Goal: Task Accomplishment & Management: Complete application form

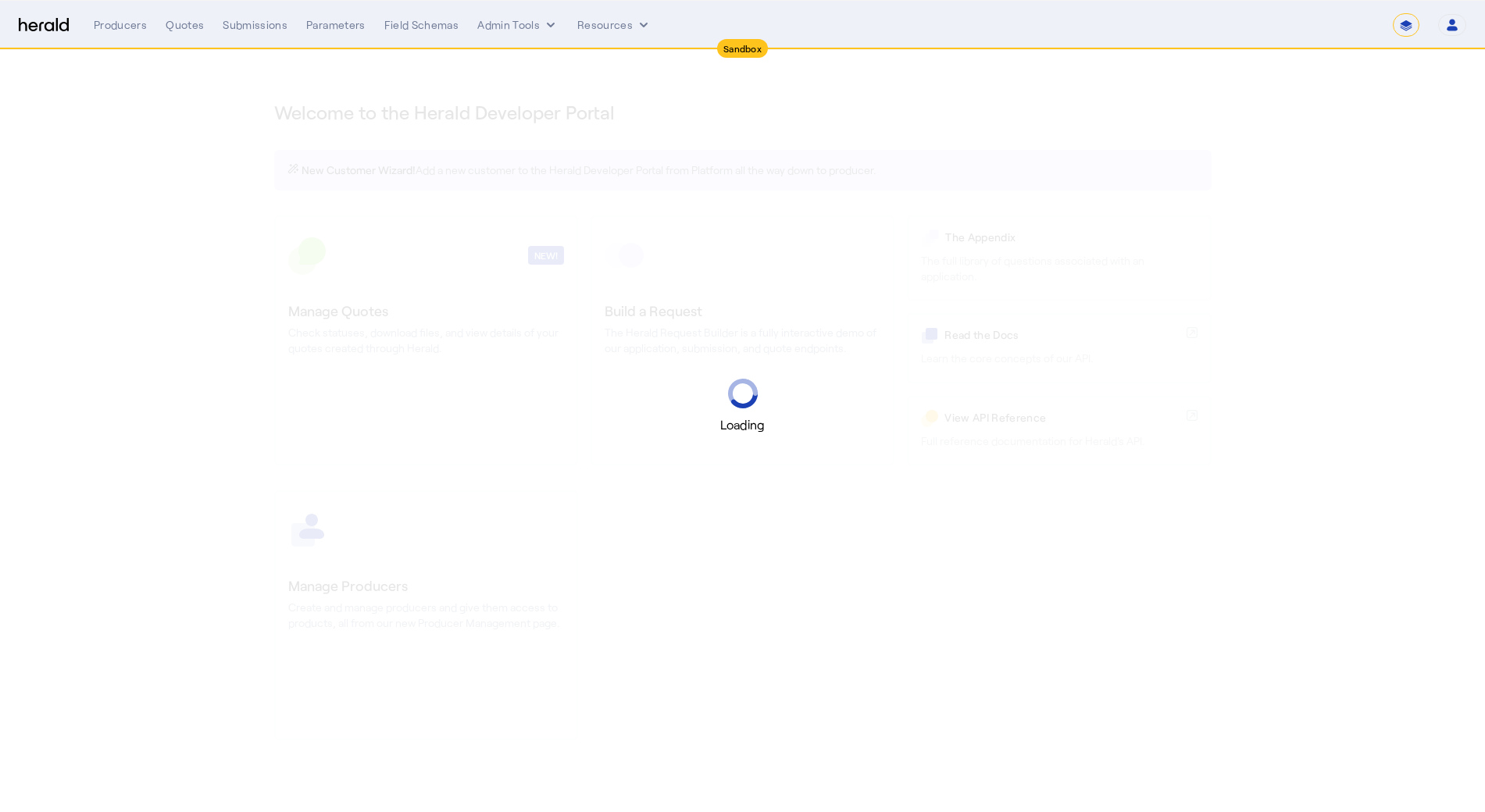
select select "*******"
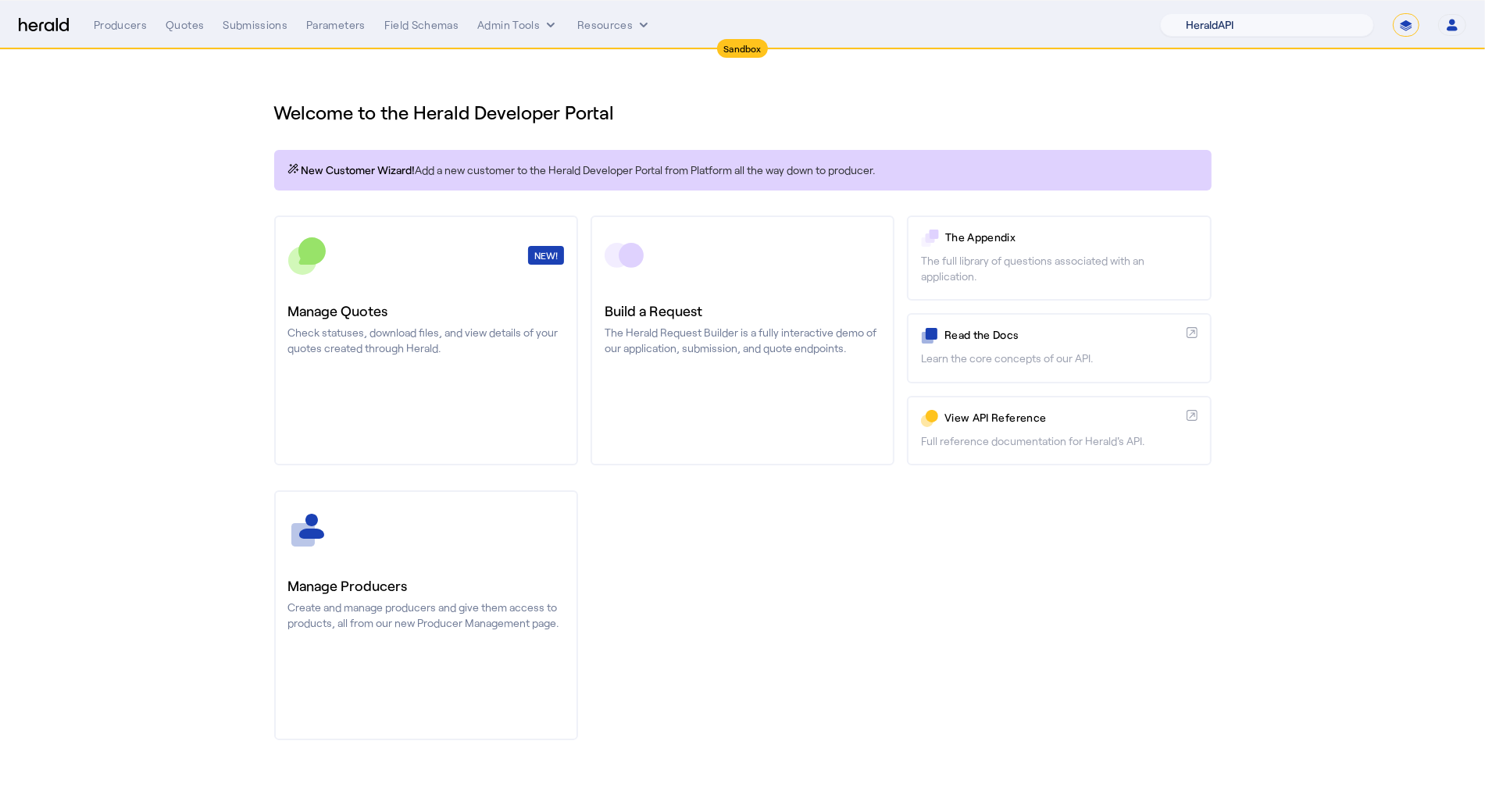
click at [1254, 20] on select "1Fort Acrisure Acturis Affinity Advisors Affinity Risk Agentero AmWins Anzen Ao…" at bounding box center [1267, 25] width 214 height 24
select select "pfm_r9a7_zywave"
click at [1200, 13] on select "1Fort Acrisure Acturis Affinity Advisors Affinity Risk Agentero AmWins Anzen Ao…" at bounding box center [1267, 25] width 214 height 24
click at [1408, 21] on select "**********" at bounding box center [1407, 25] width 27 height 24
select select "**********"
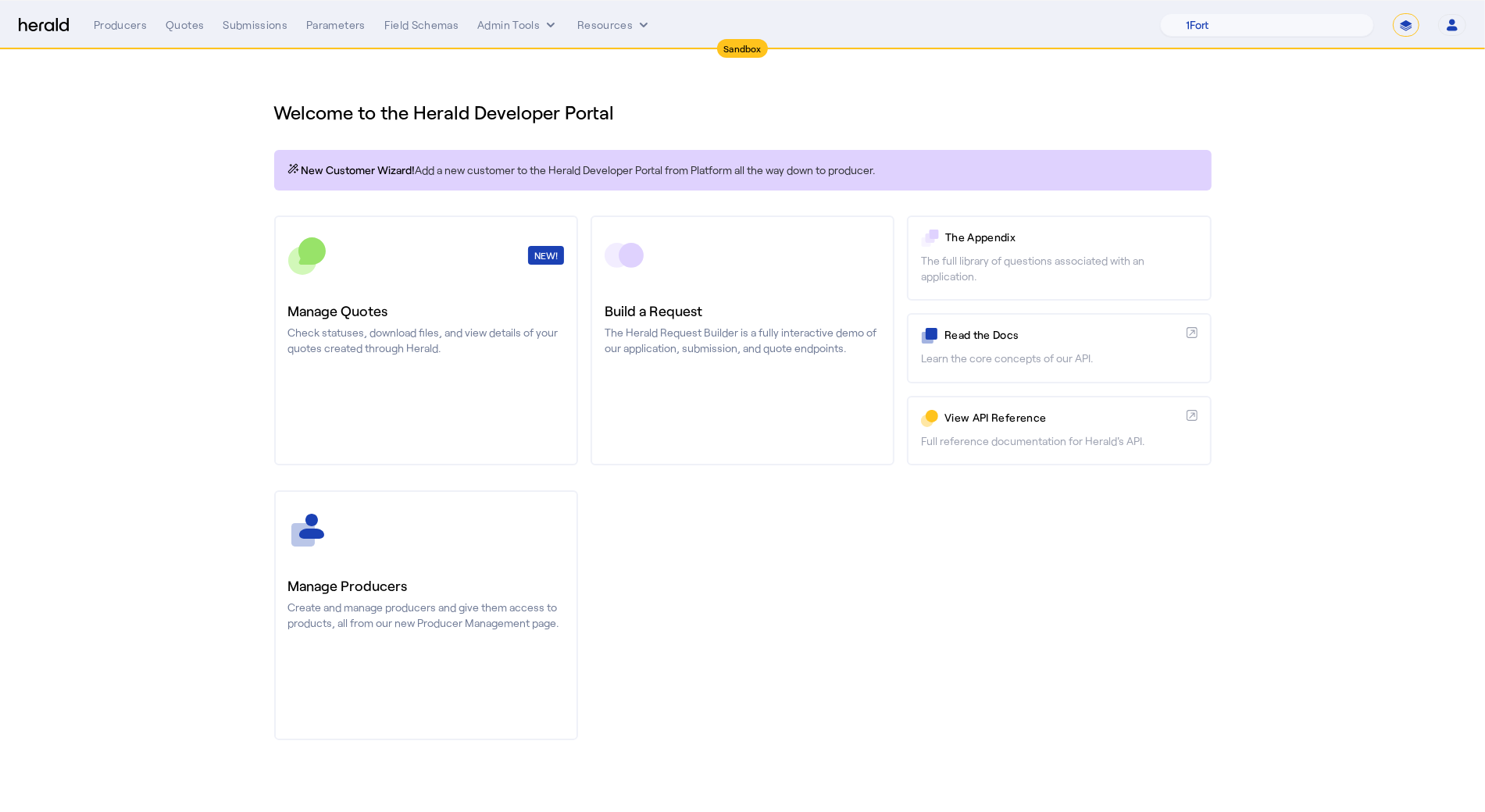
click at [1394, 13] on select "**********" at bounding box center [1407, 25] width 27 height 24
click at [535, 23] on button "Admin Tools" at bounding box center [518, 24] width 82 height 16
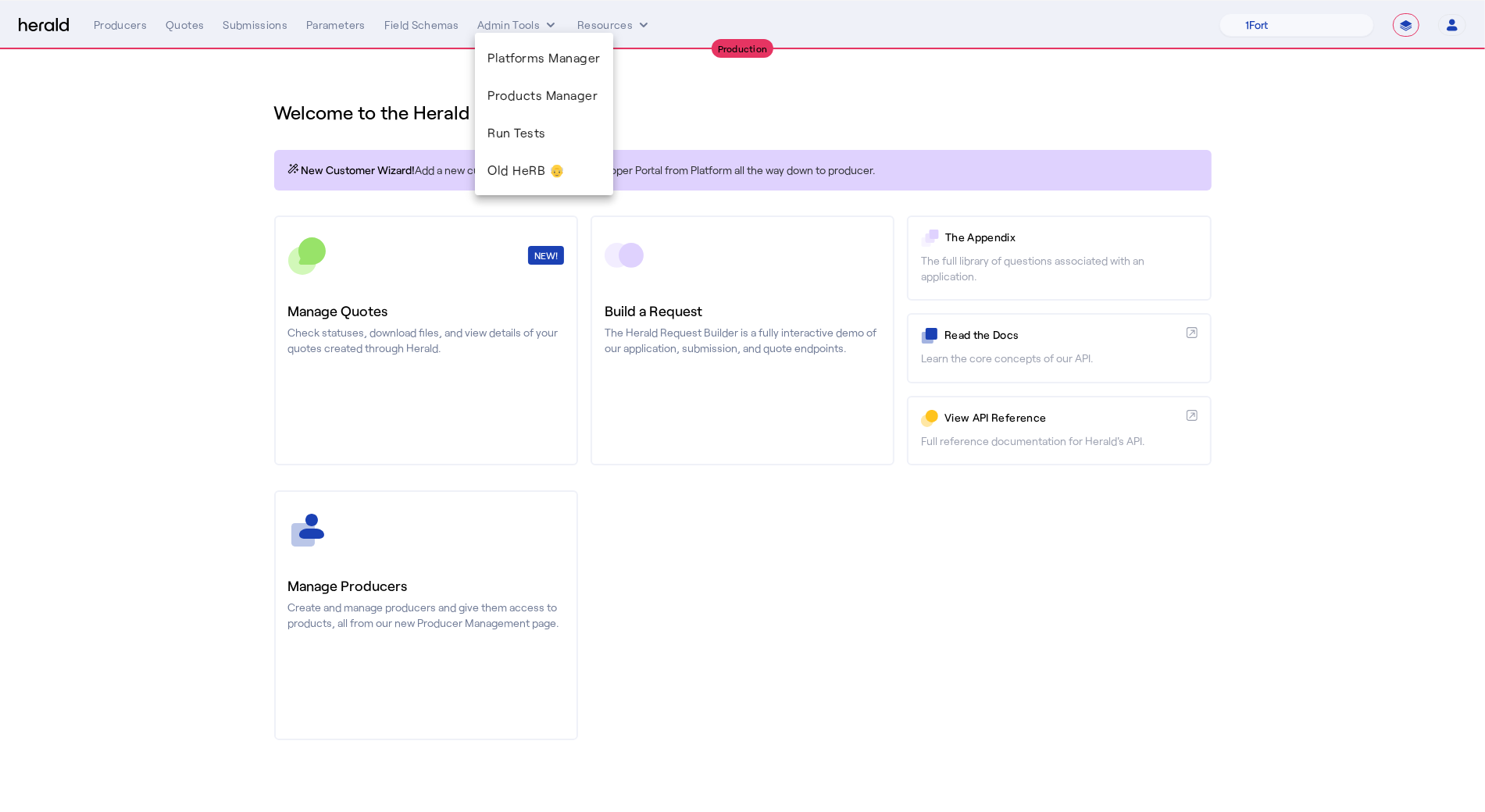
click at [603, 23] on div at bounding box center [742, 406] width 1485 height 812
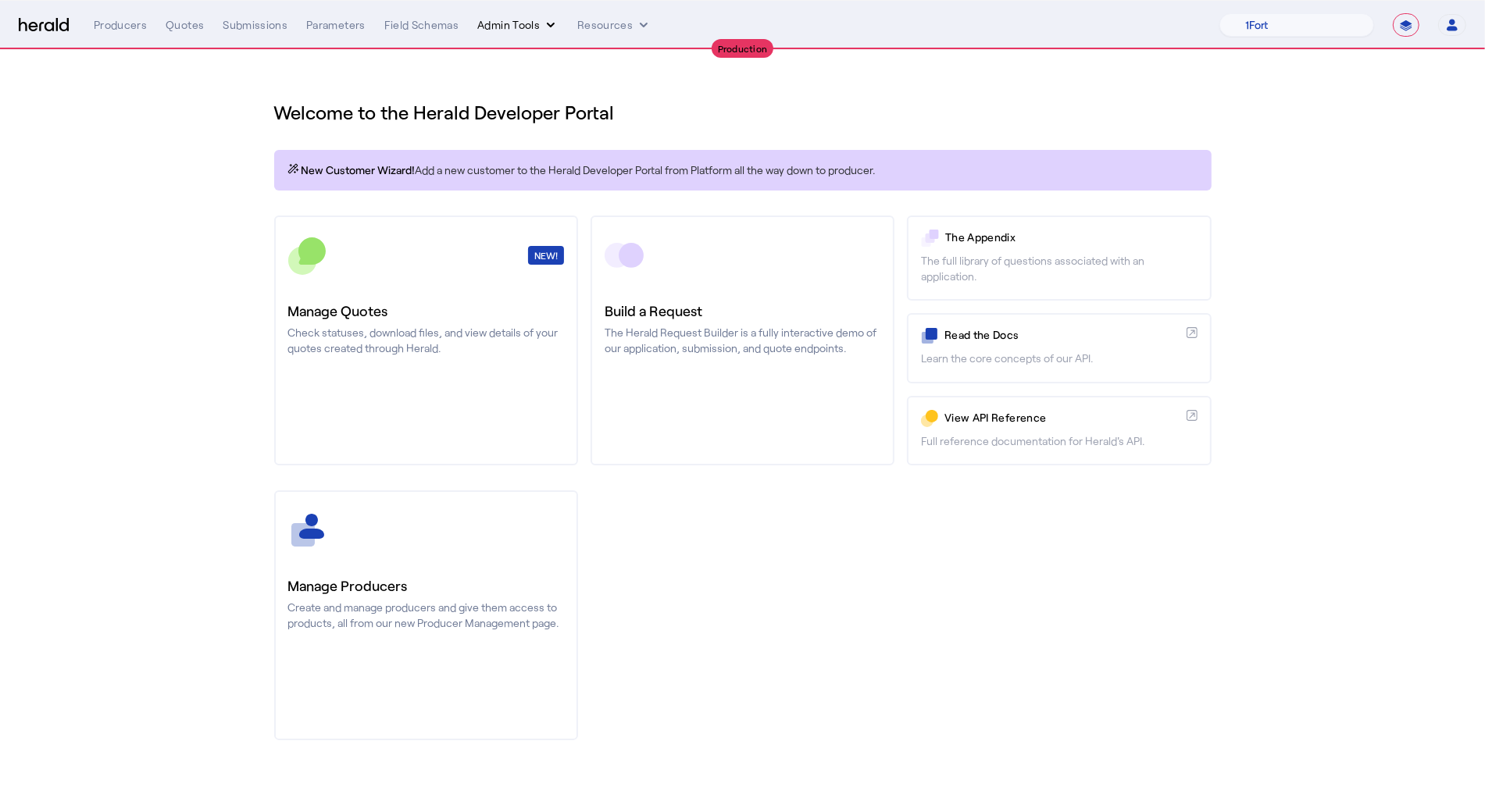
click at [525, 19] on button "Admin Tools" at bounding box center [518, 24] width 82 height 16
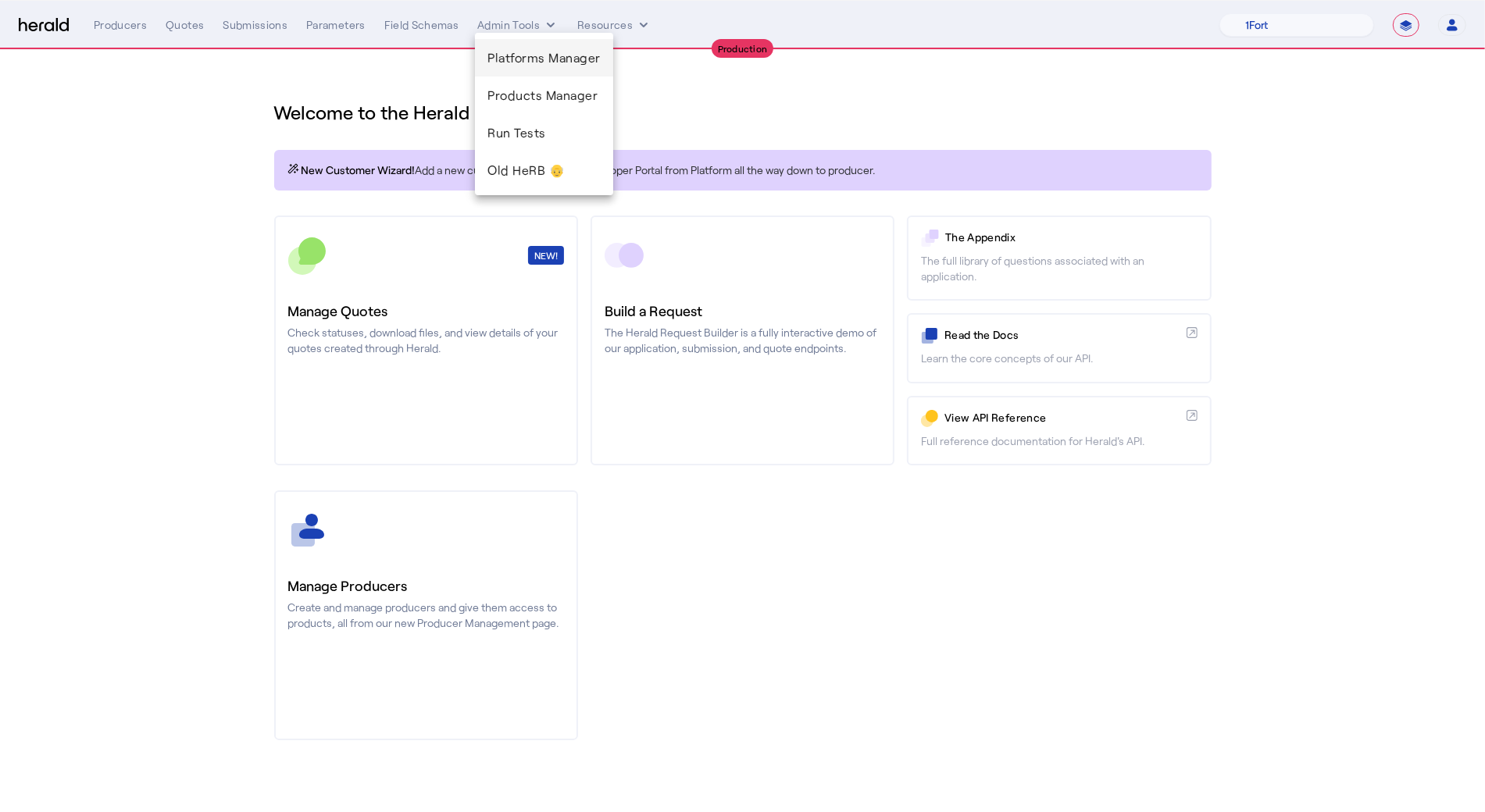
click at [532, 53] on span "Platforms Manager" at bounding box center [544, 58] width 114 height 19
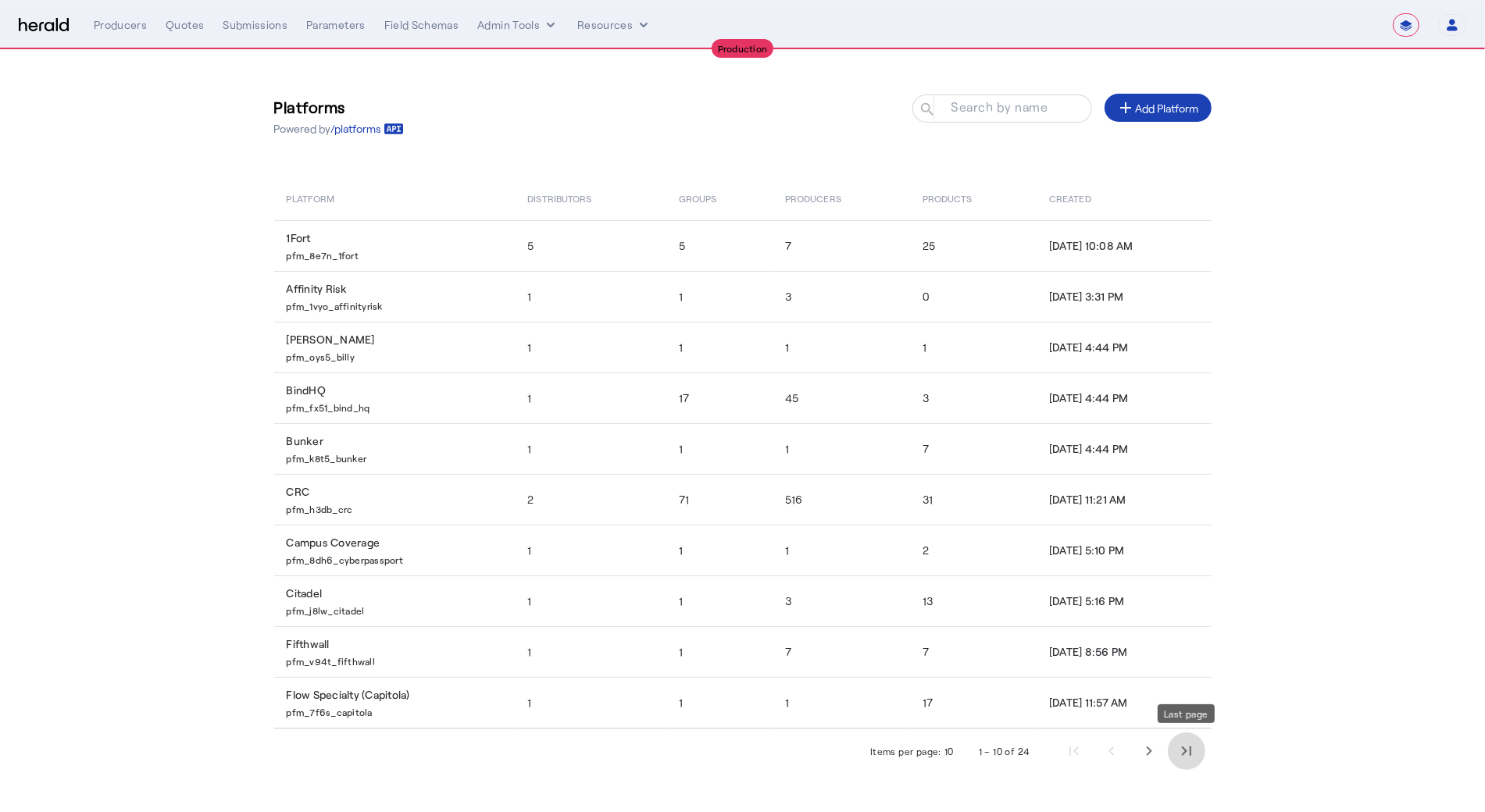
click at [1179, 740] on span "Last page" at bounding box center [1187, 751] width 38 height 38
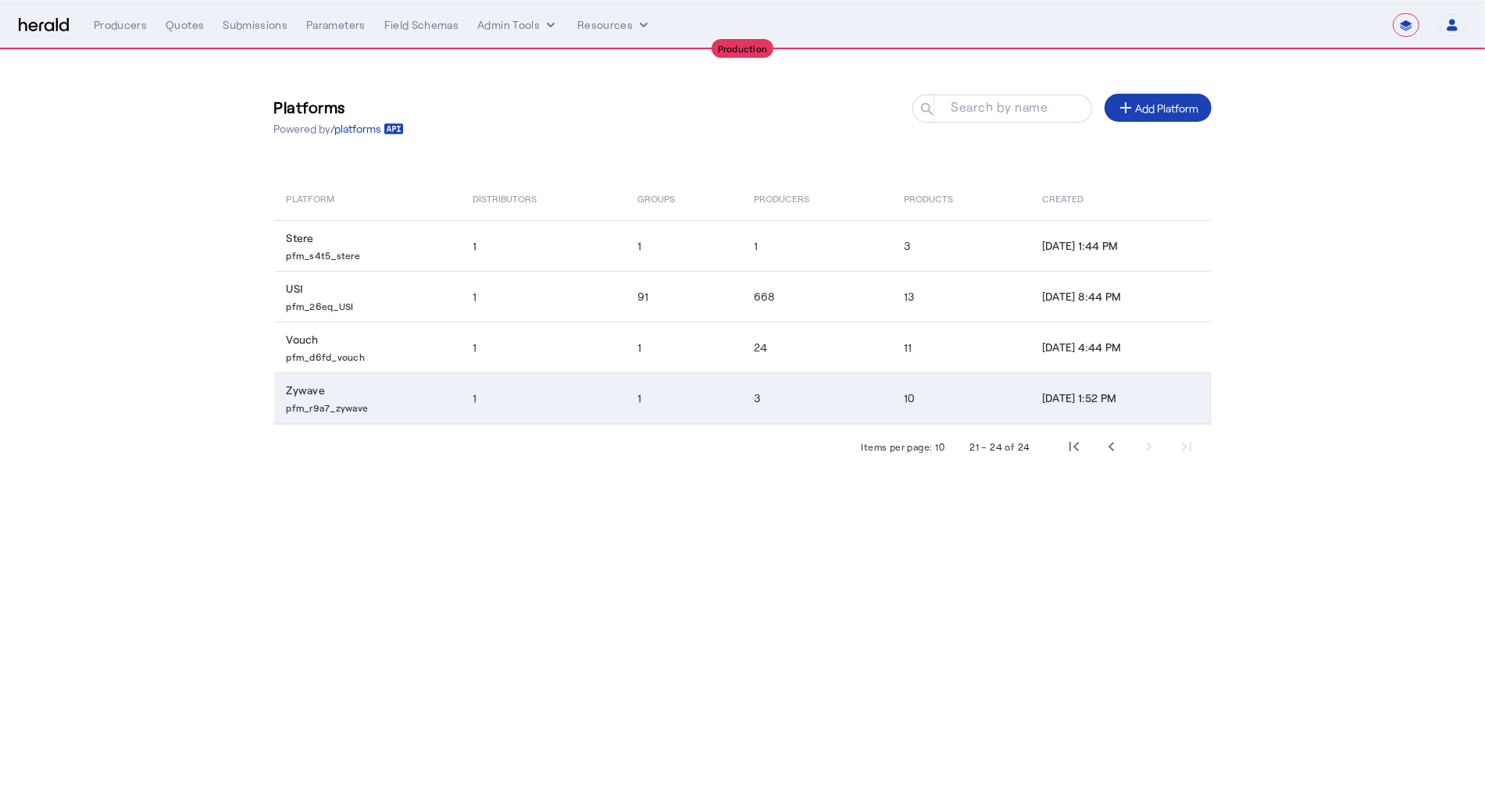
click at [359, 403] on p "pfm_r9a7_zywave" at bounding box center [370, 406] width 168 height 16
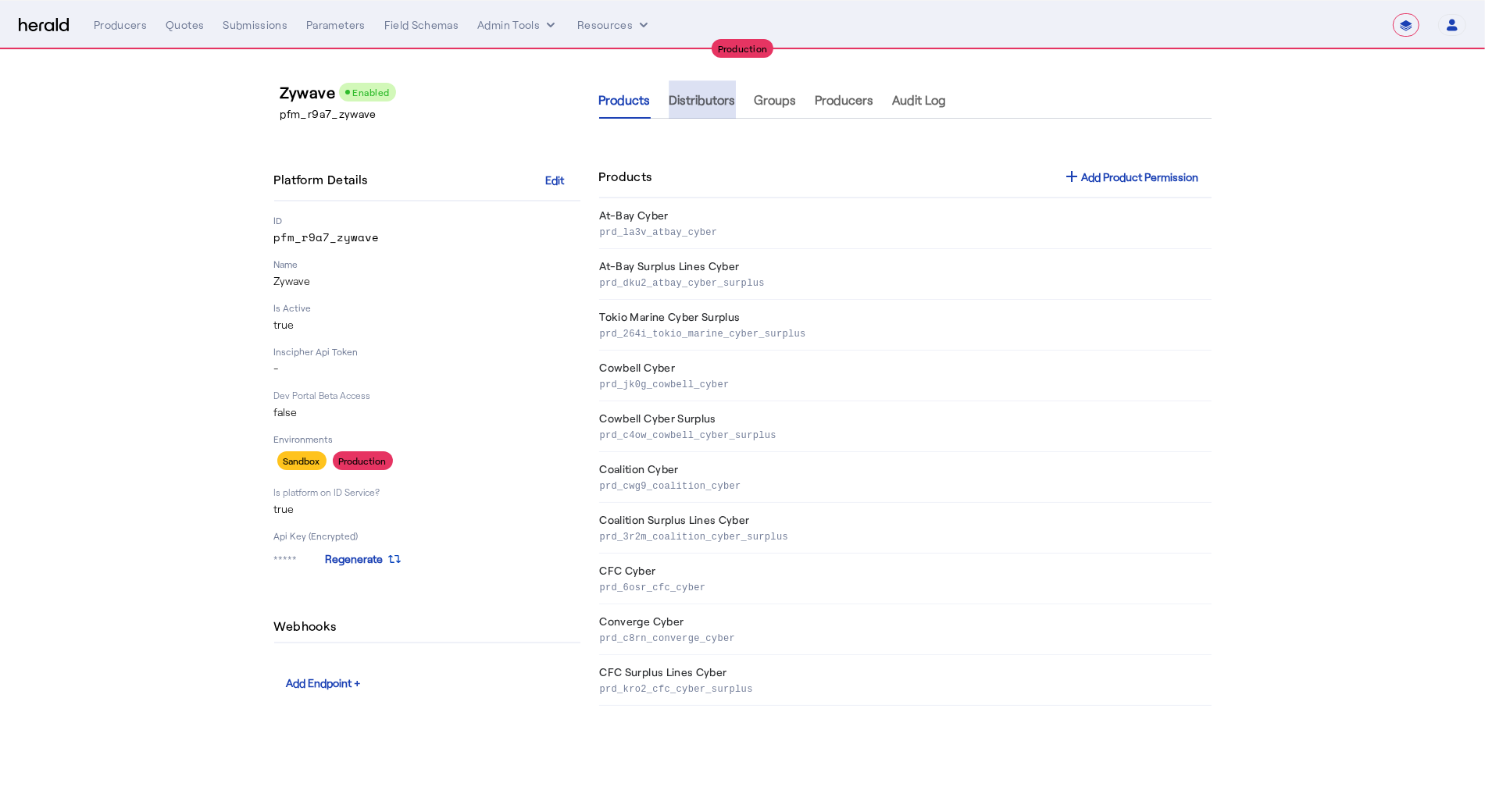
click at [714, 104] on span "Distributors" at bounding box center [702, 99] width 67 height 13
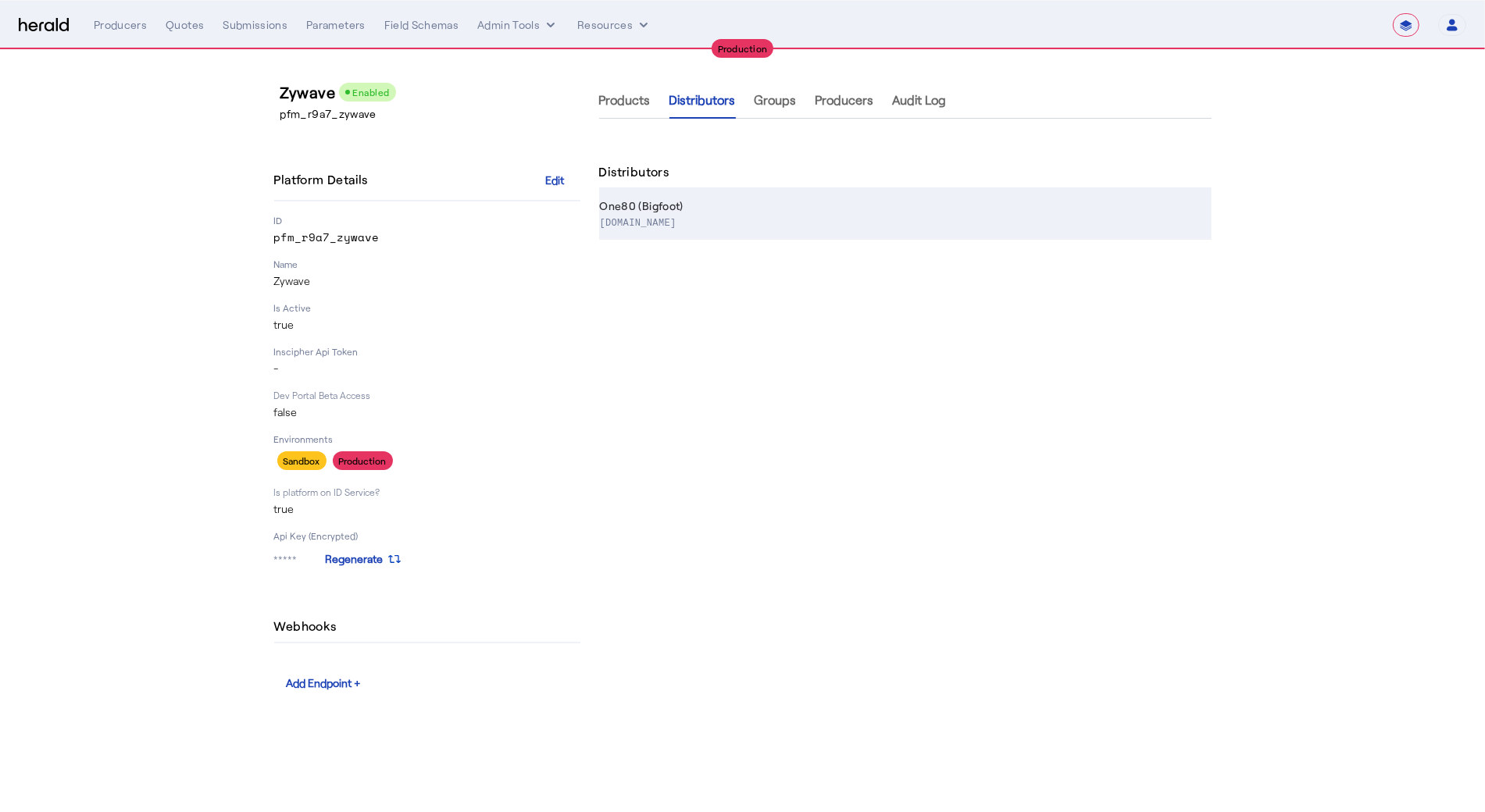
click at [701, 209] on th "One80 (Bigfoot) [DOMAIN_NAME]" at bounding box center [906, 215] width 613 height 50
select select "pfm_r9a7_zywave"
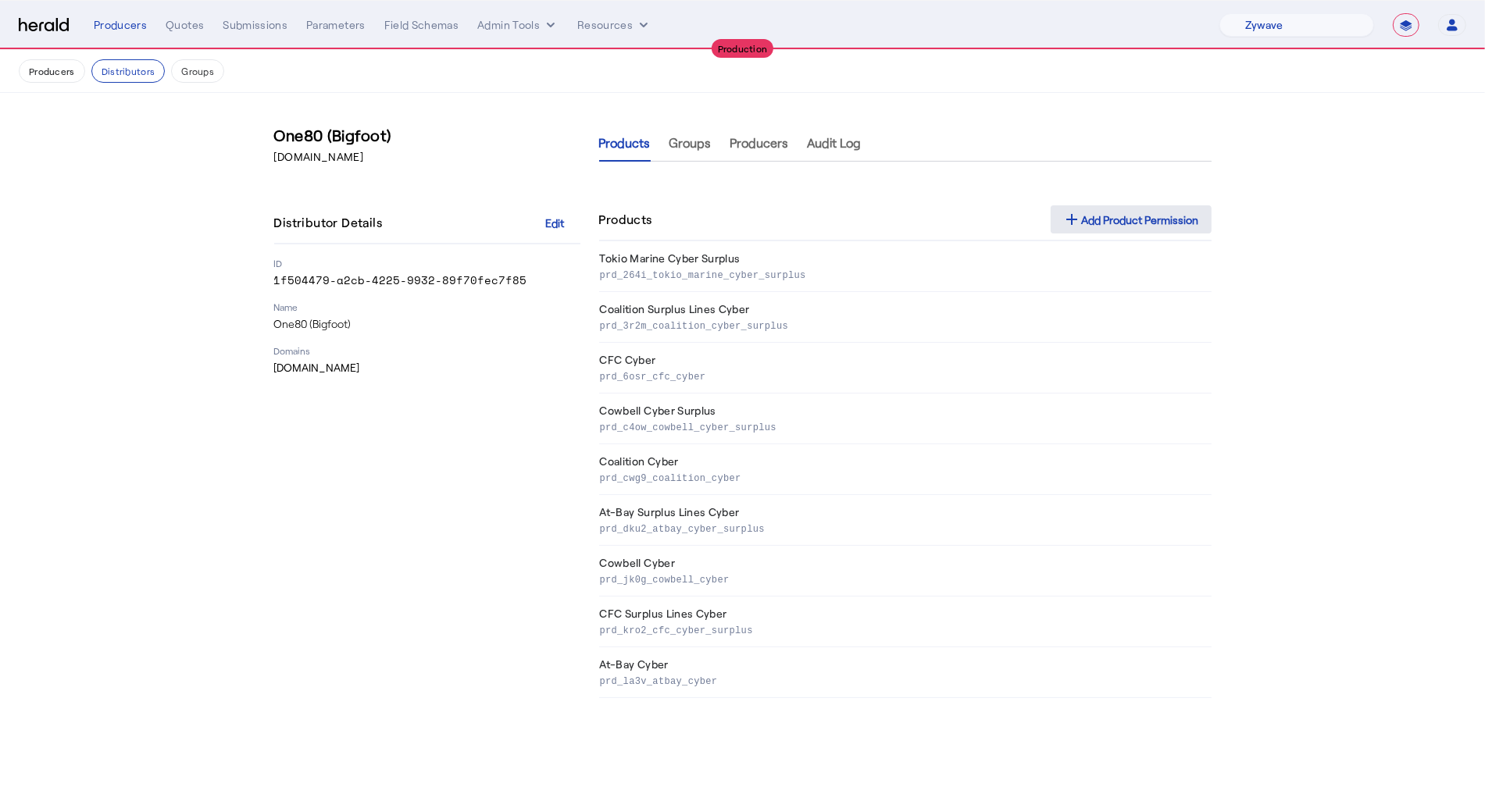
click at [1109, 226] on div "add Add Product Permission" at bounding box center [1131, 220] width 136 height 19
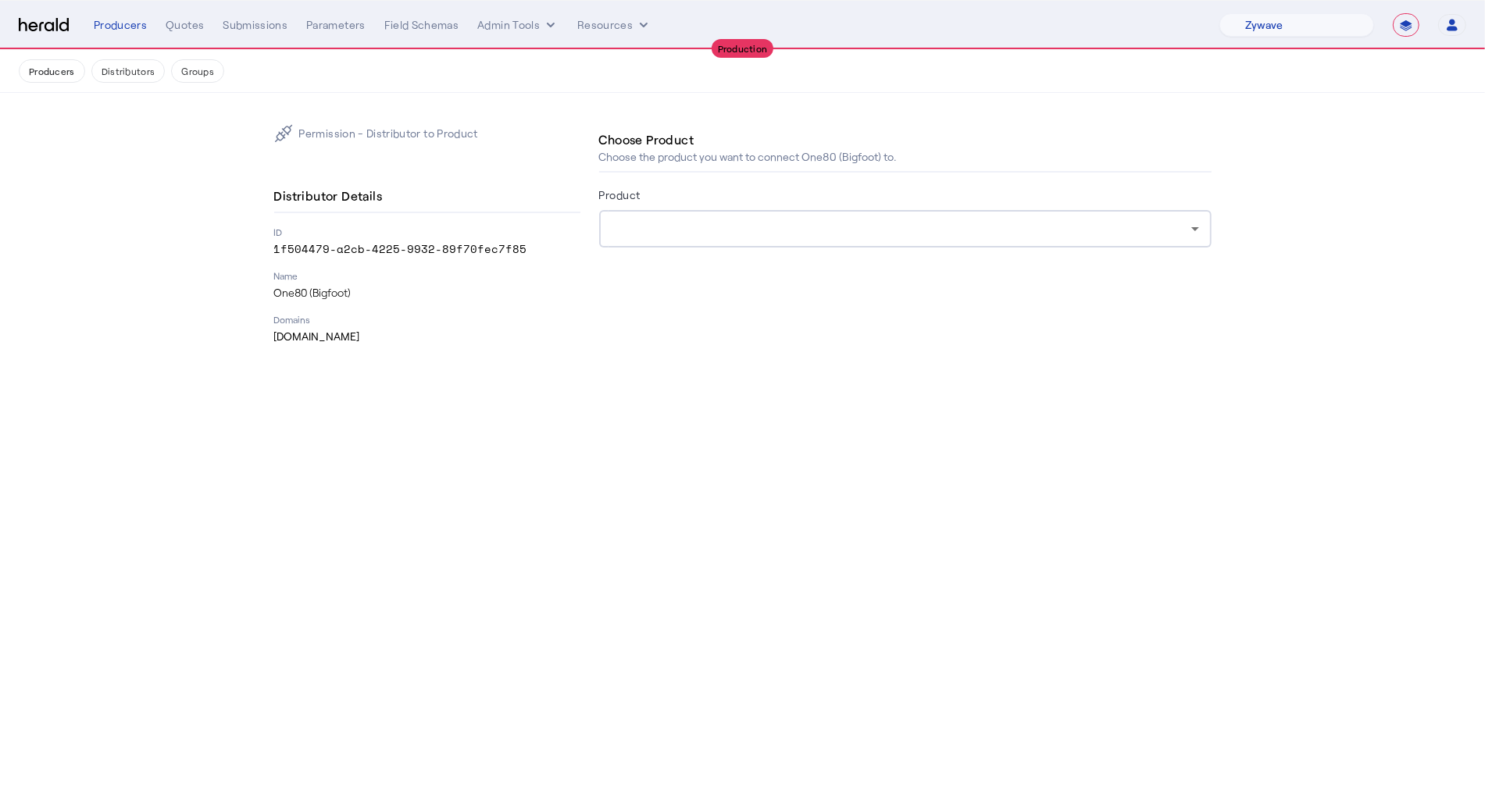
click at [652, 230] on div at bounding box center [902, 229] width 580 height 19
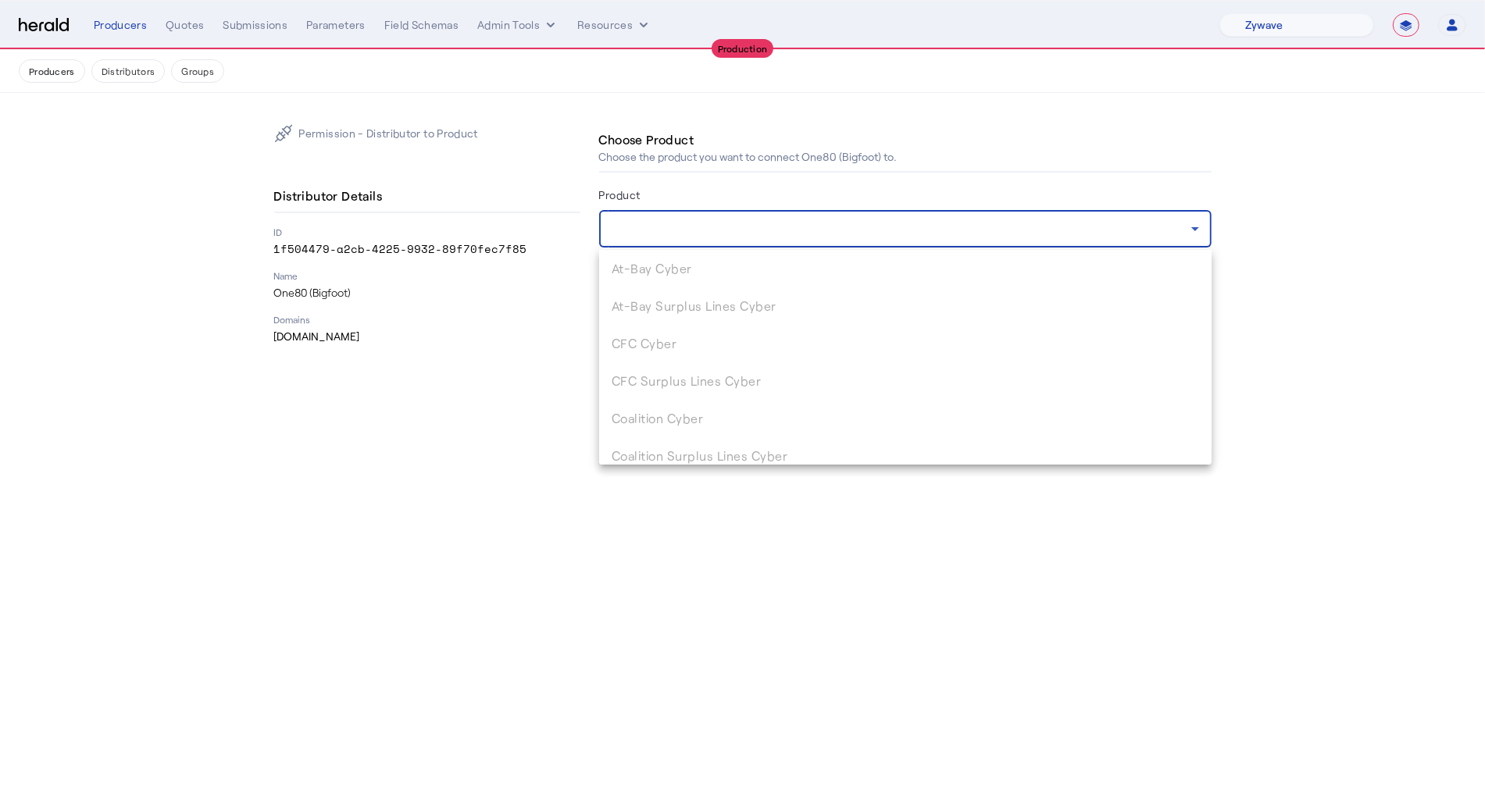
click at [469, 358] on div at bounding box center [742, 406] width 1485 height 812
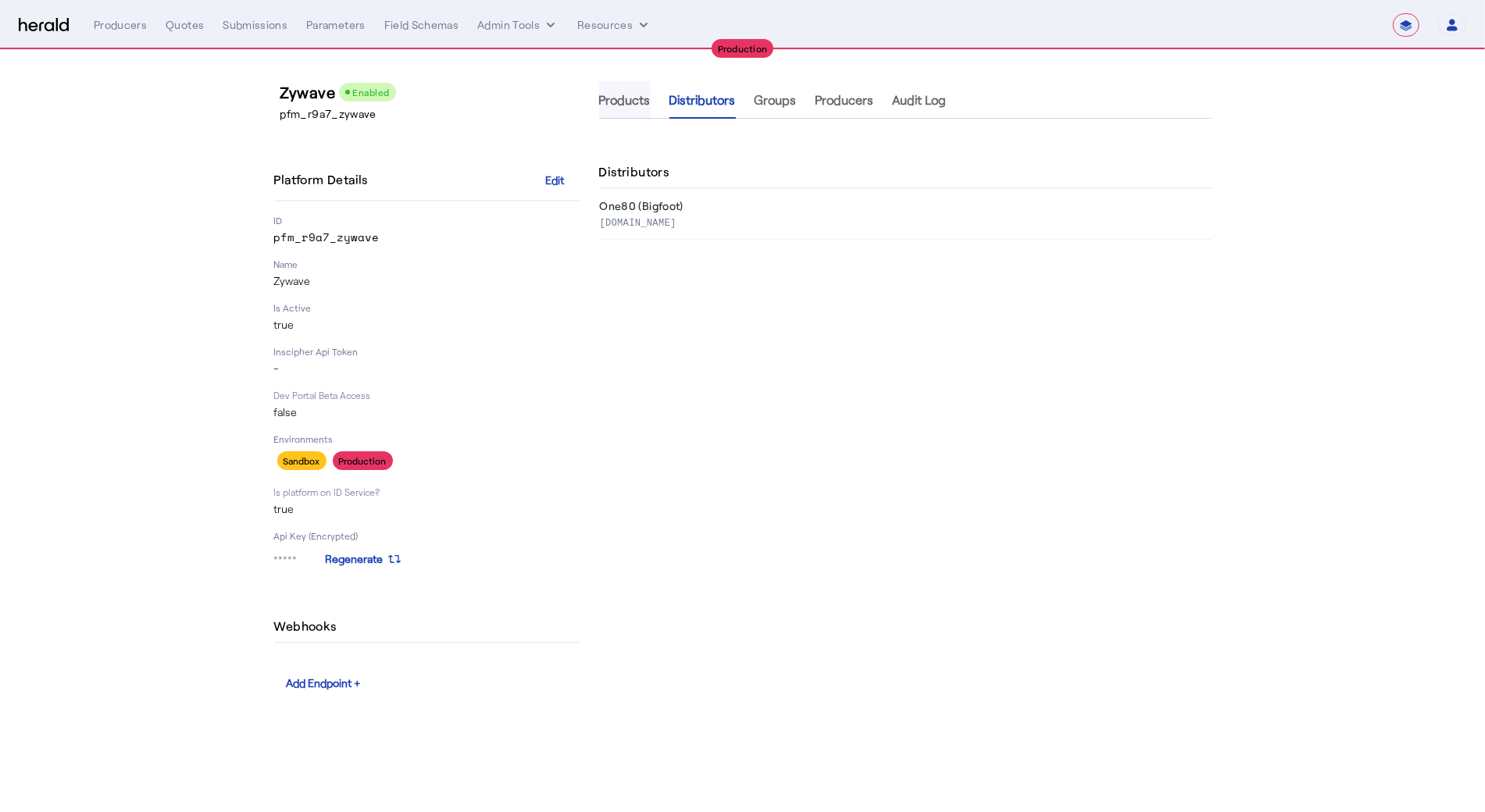
click at [625, 114] on span "Products" at bounding box center [625, 100] width 51 height 38
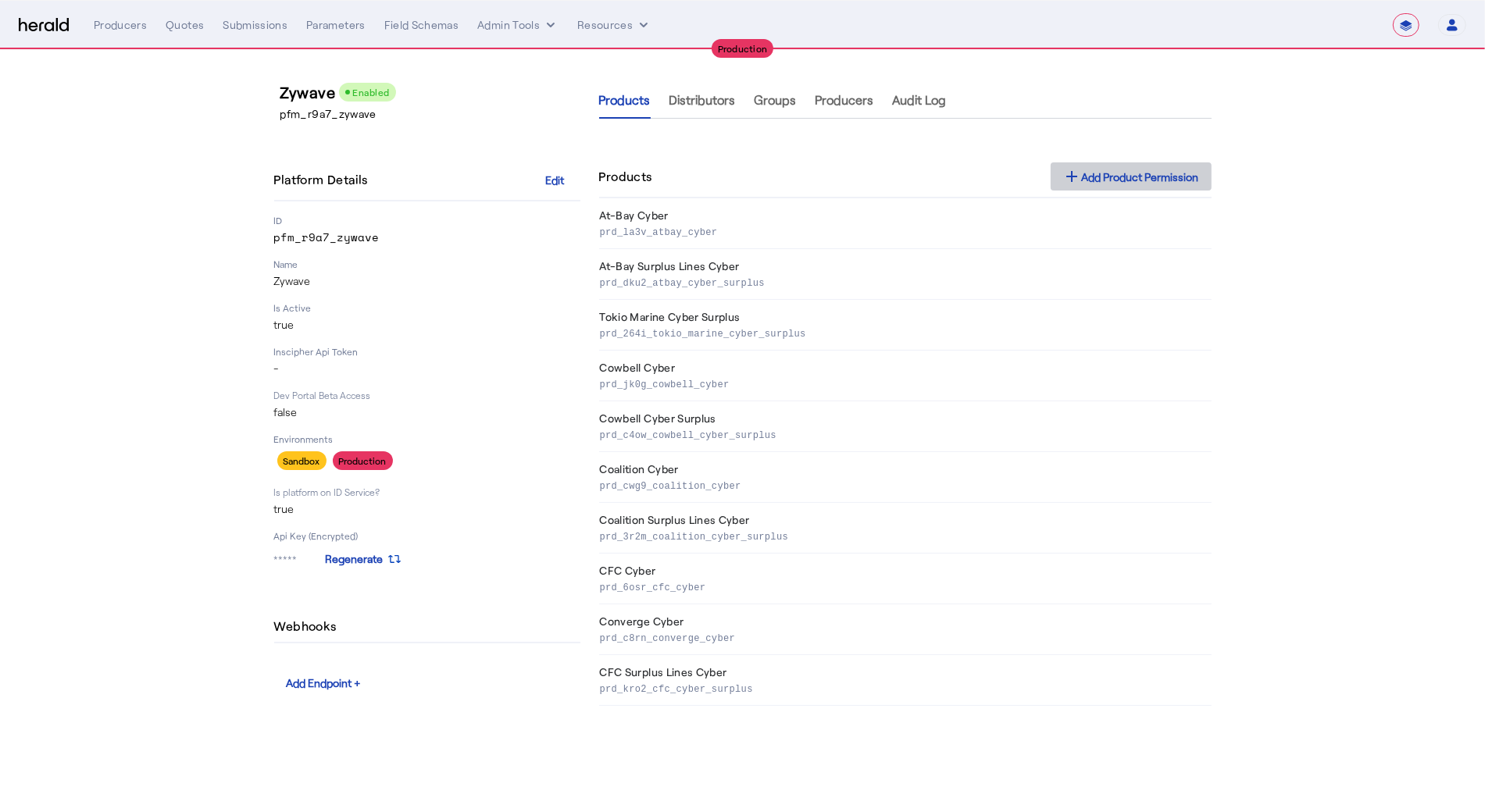
click at [1141, 170] on div "add Add Product Permission" at bounding box center [1131, 177] width 136 height 19
select select "pfm_r9a7_zywave"
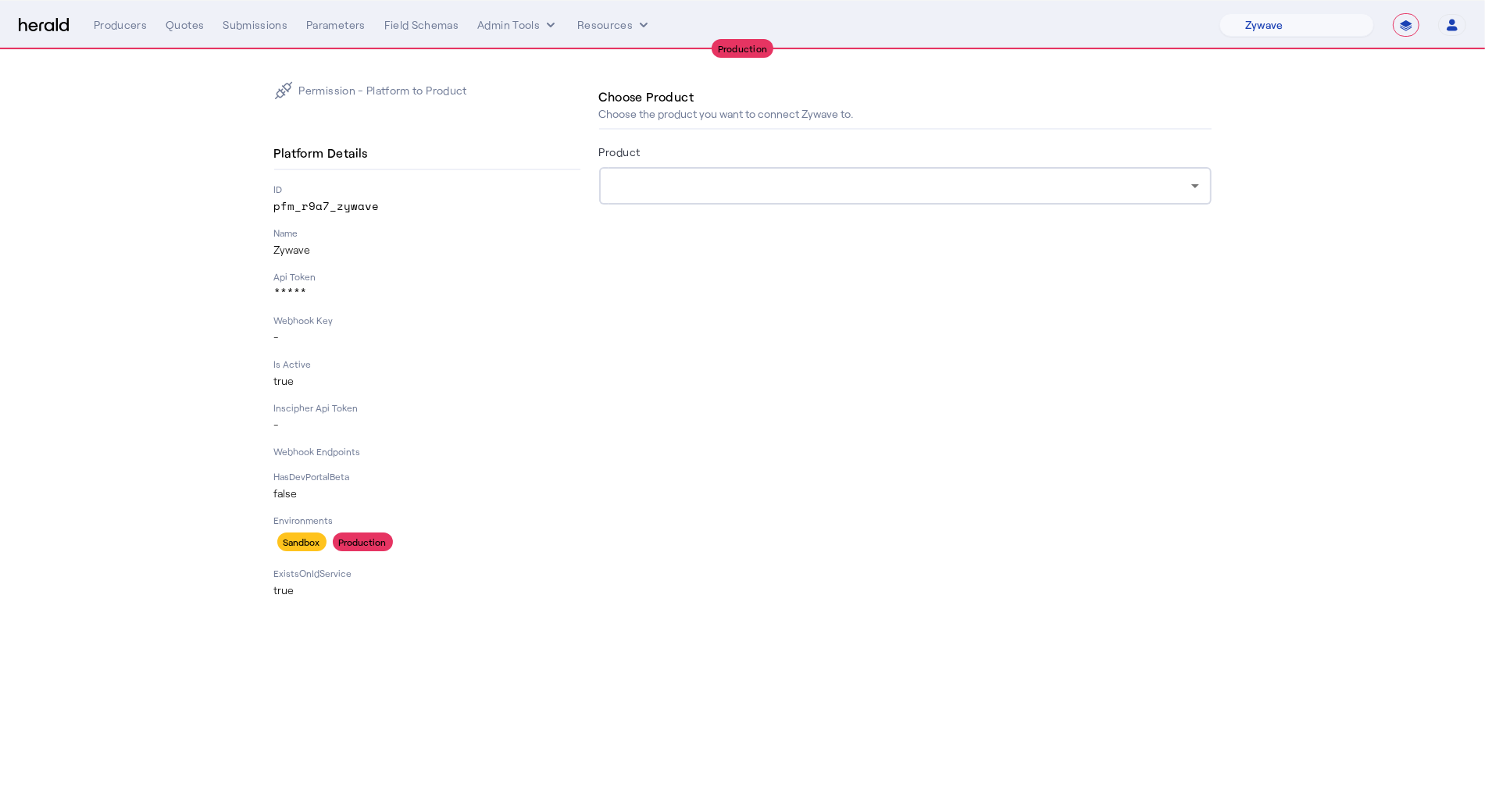
click at [681, 166] on div "Product" at bounding box center [906, 155] width 613 height 25
click at [681, 176] on div at bounding box center [906, 186] width 588 height 38
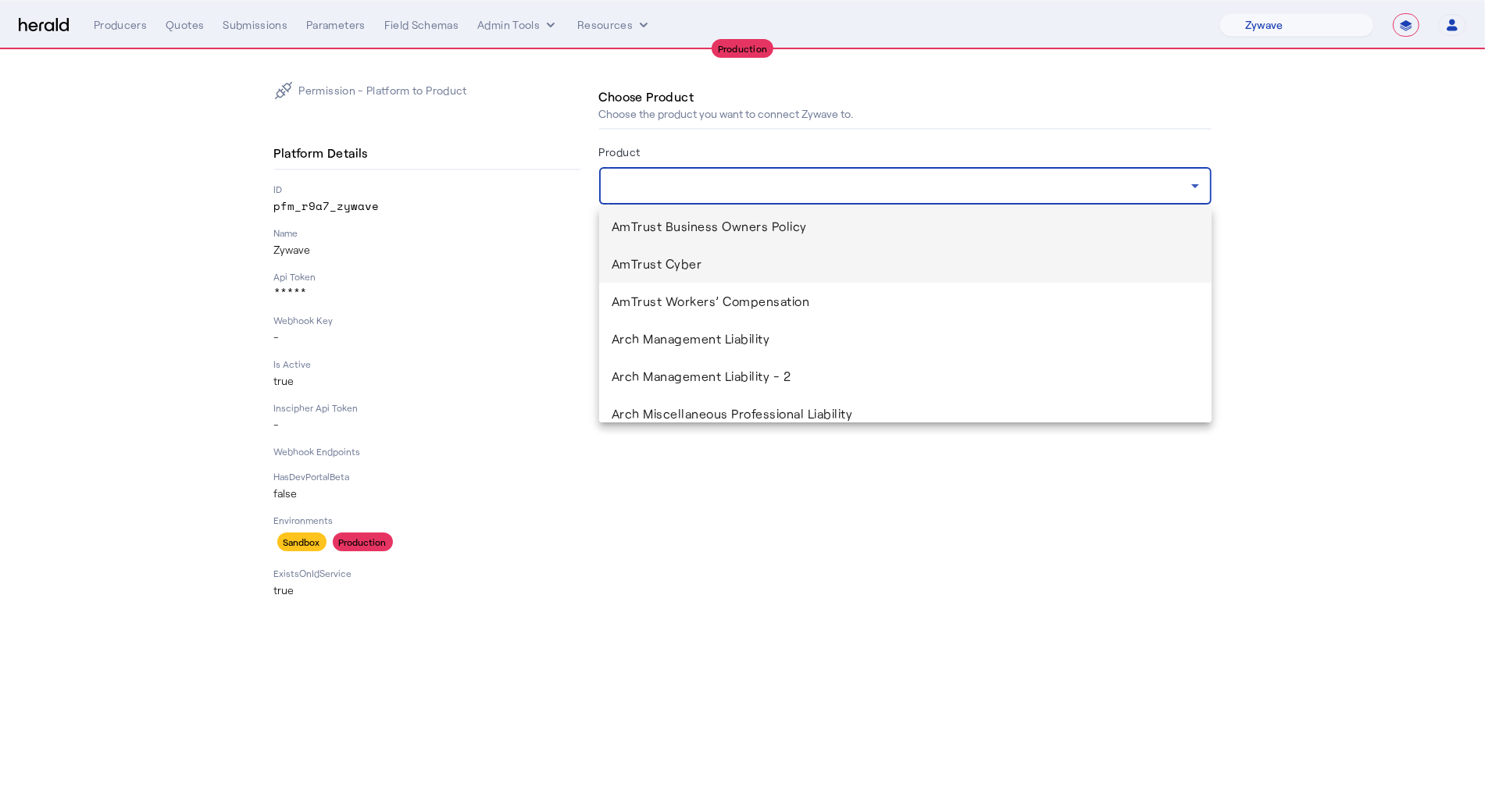
click at [679, 256] on span "AmTrust Cyber" at bounding box center [906, 264] width 588 height 19
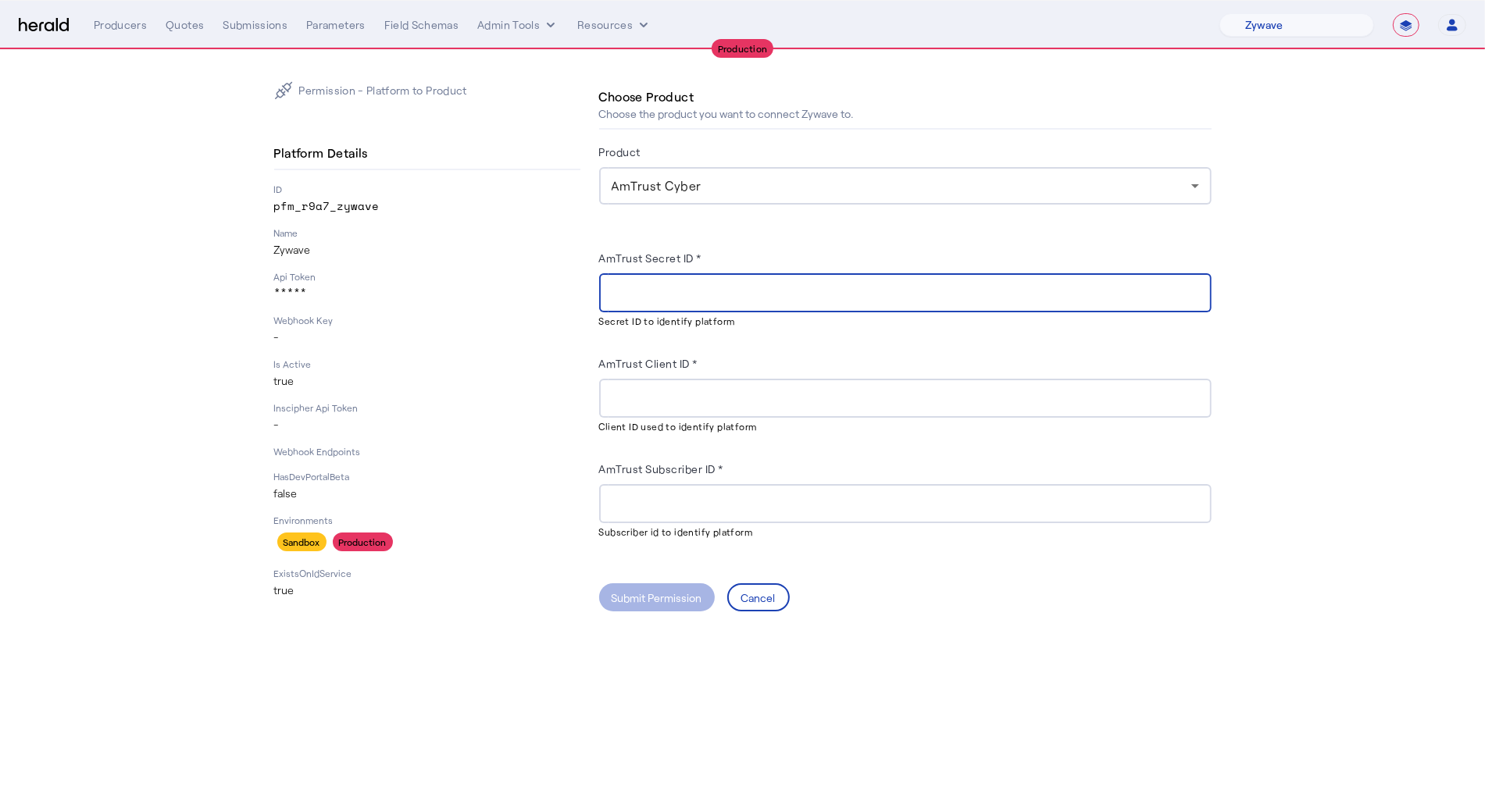
click at [654, 284] on input "AmTrust Secret ID *" at bounding box center [906, 294] width 588 height 19
click at [655, 502] on input "AmTrust Subscriber ID *" at bounding box center [906, 504] width 588 height 19
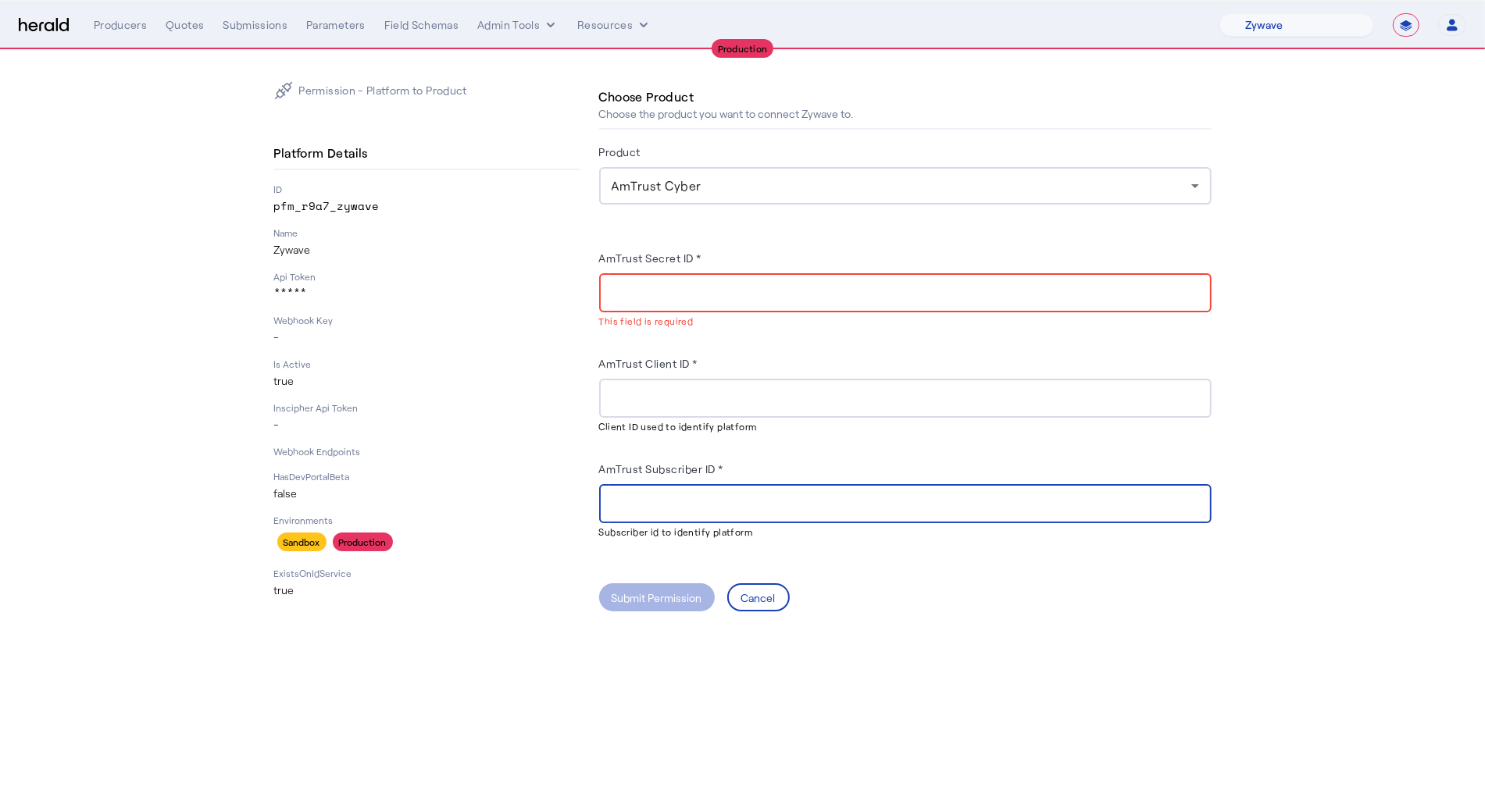
click at [670, 396] on input "AmTrust Client ID *" at bounding box center [906, 399] width 588 height 19
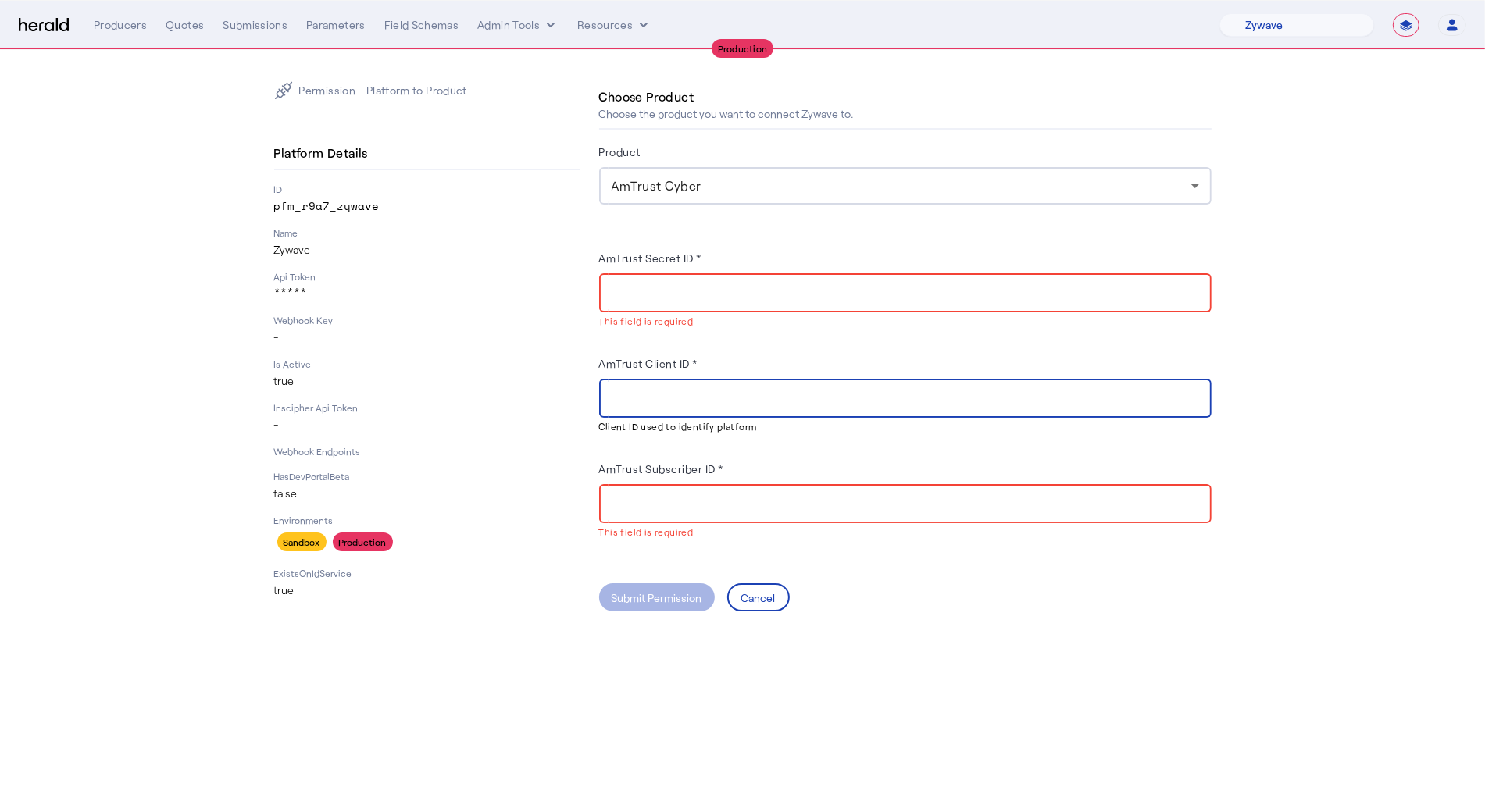
click at [653, 284] on input "AmTrust Secret ID *" at bounding box center [906, 294] width 588 height 19
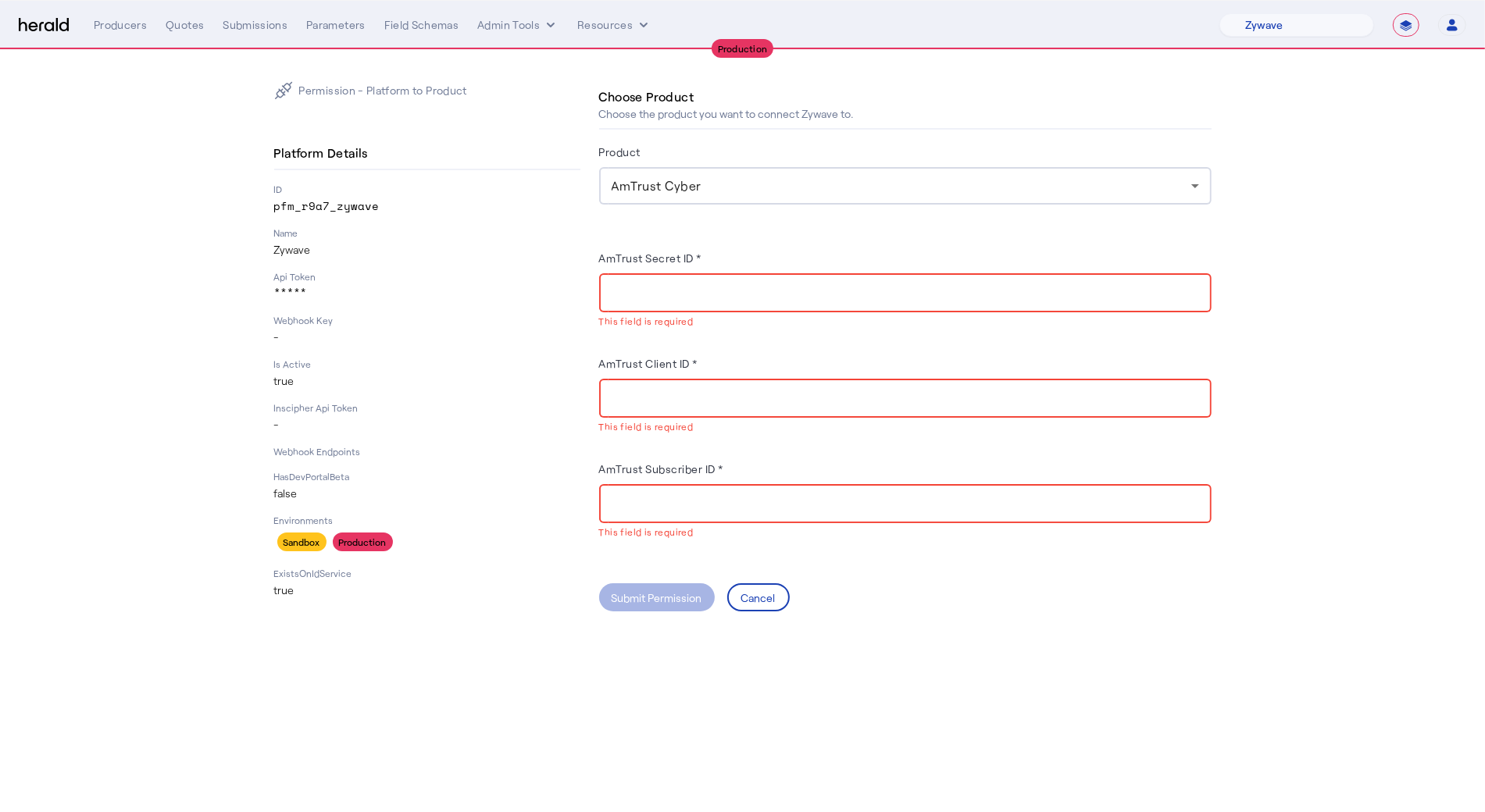
click at [637, 390] on input "AmTrust Client ID *" at bounding box center [906, 399] width 588 height 19
click at [633, 290] on input "AmTrust Secret ID *" at bounding box center [906, 294] width 588 height 19
click at [619, 398] on input "AmTrust Client ID *" at bounding box center [906, 399] width 588 height 19
click at [630, 270] on herald-label "AmTrust Secret ID *" at bounding box center [651, 261] width 104 height 25
click at [630, 289] on input "AmTrust Secret ID *" at bounding box center [906, 294] width 588 height 19
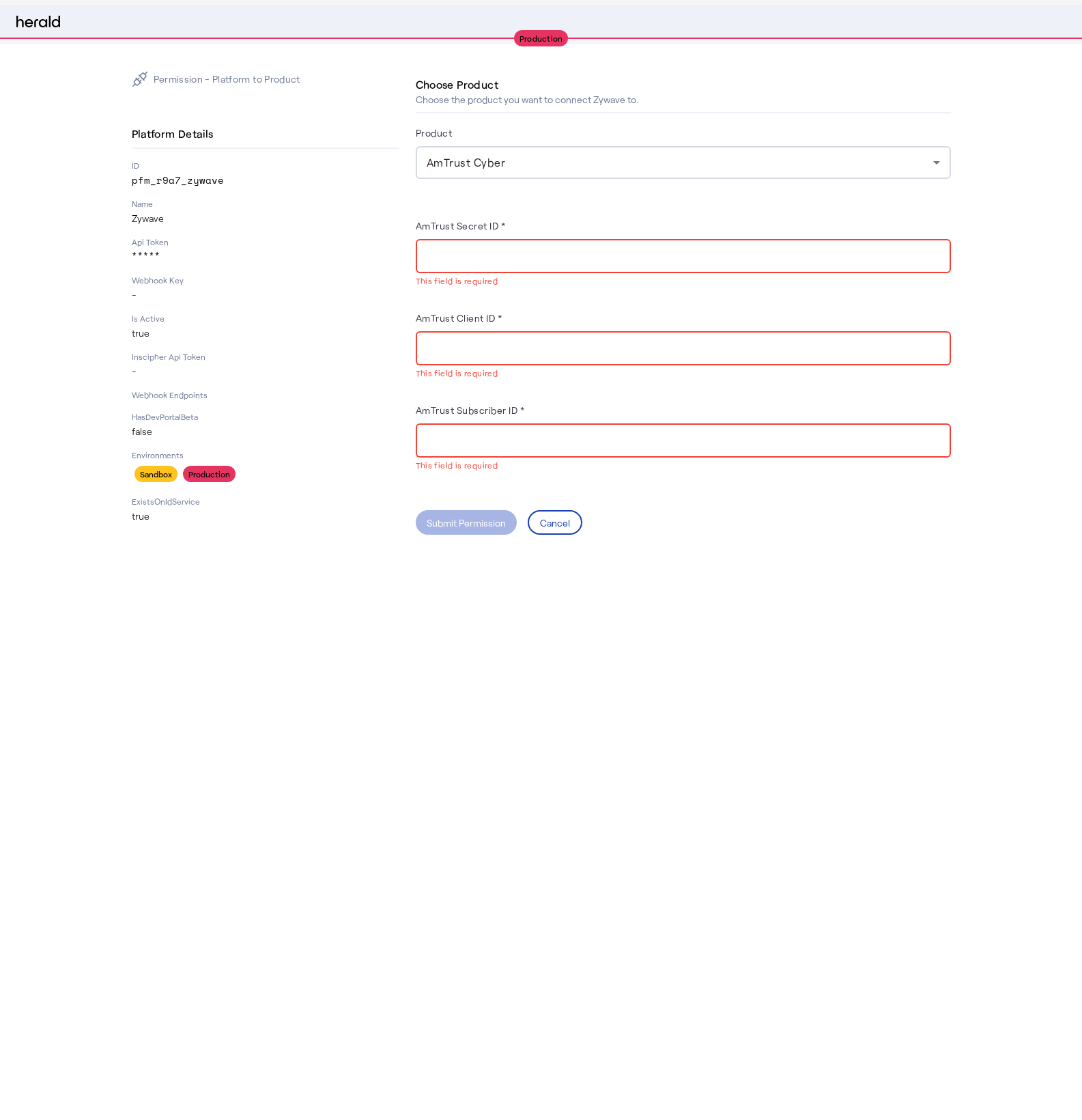
select select "pfm_r9a7_zywave"
select select "**********"
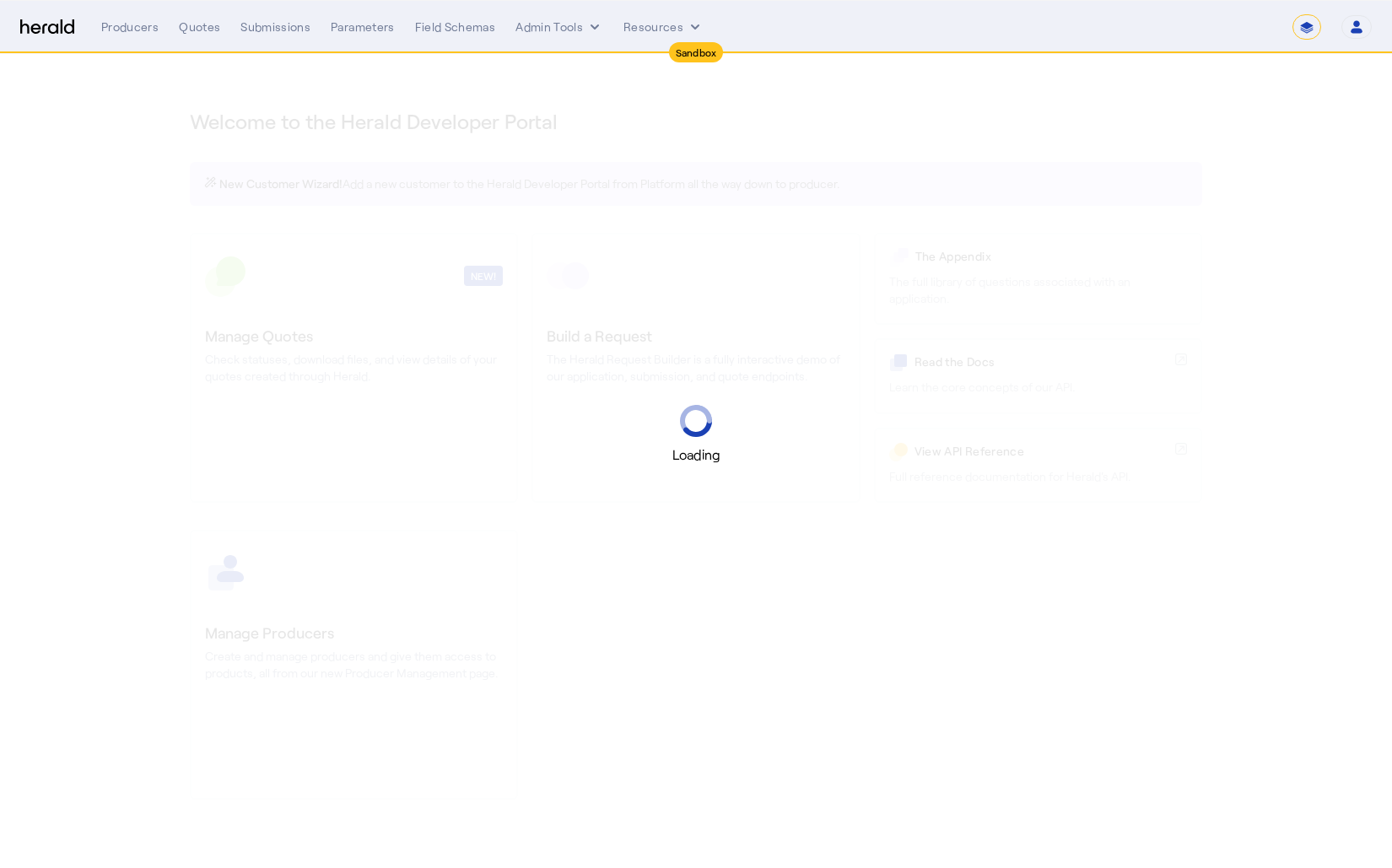
select select "*******"
select select "pfm_2v8p_herald_api"
